Goal: Information Seeking & Learning: Learn about a topic

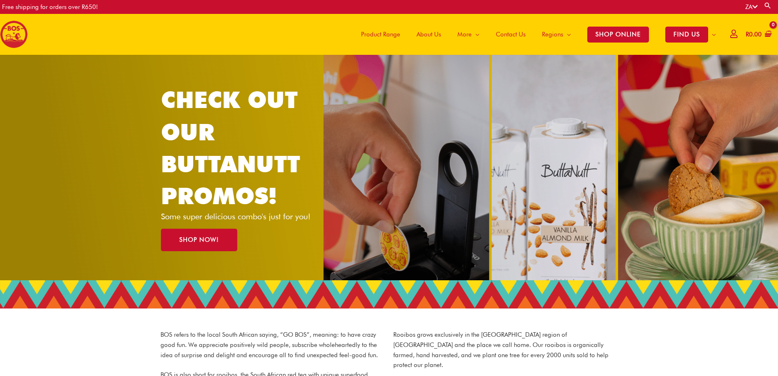
click at [385, 33] on span "Product Range" at bounding box center [380, 34] width 39 height 25
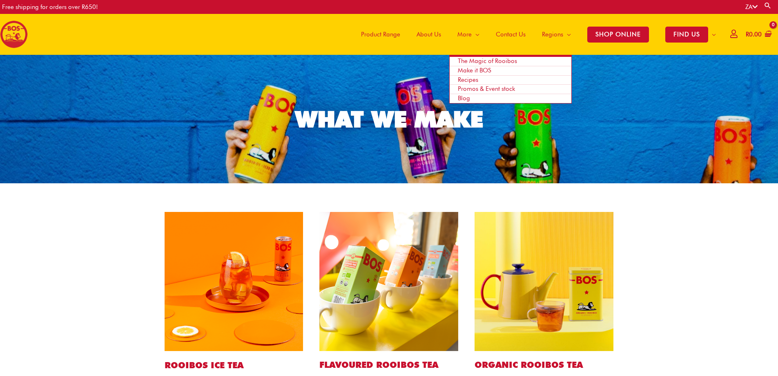
click at [478, 57] on link "The Magic of Rooibos" at bounding box center [511, 61] width 122 height 9
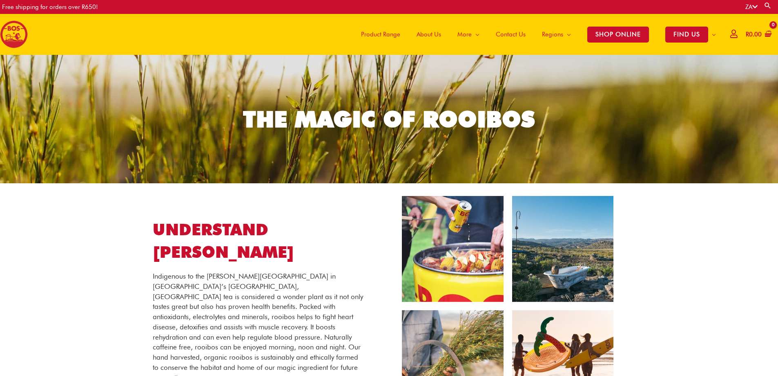
click at [561, 252] on img at bounding box center [508, 305] width 213 height 221
click at [381, 32] on span "Product Range" at bounding box center [380, 34] width 39 height 25
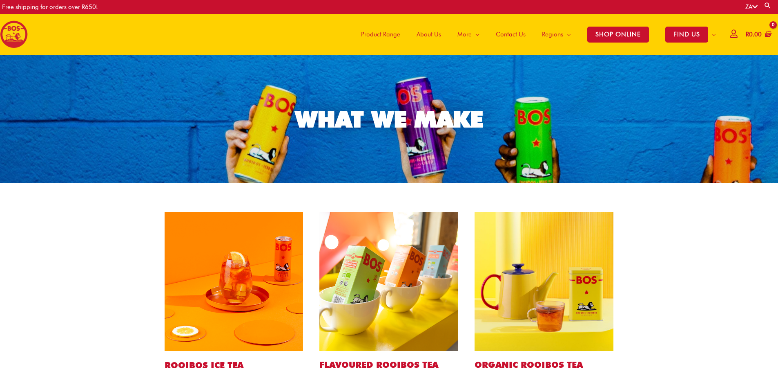
click at [430, 30] on span "About Us" at bounding box center [429, 34] width 25 height 25
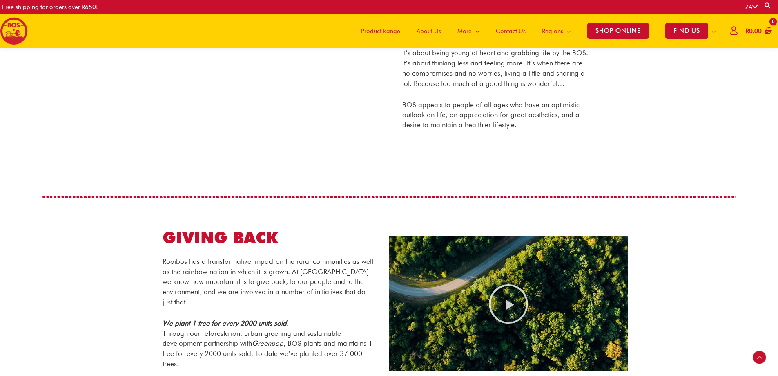
scroll to position [177, 0]
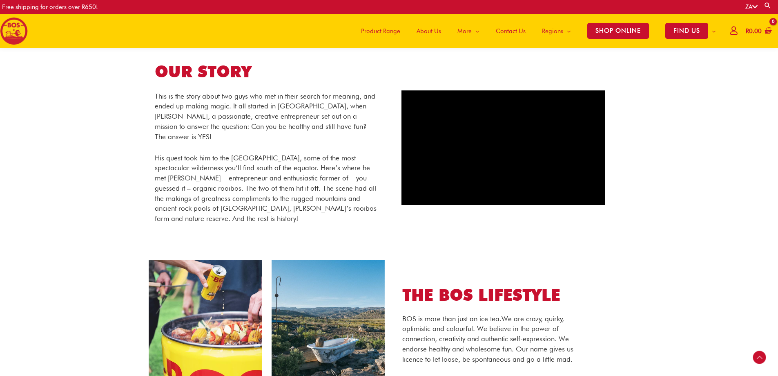
click at [255, 132] on p "This is the story about two guys who met in their search for meaning, and ended…" at bounding box center [266, 116] width 222 height 51
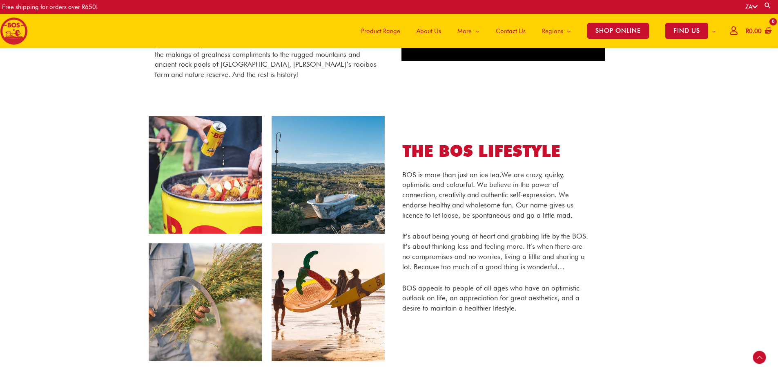
scroll to position [0, 0]
